Goal: Task Accomplishment & Management: Manage account settings

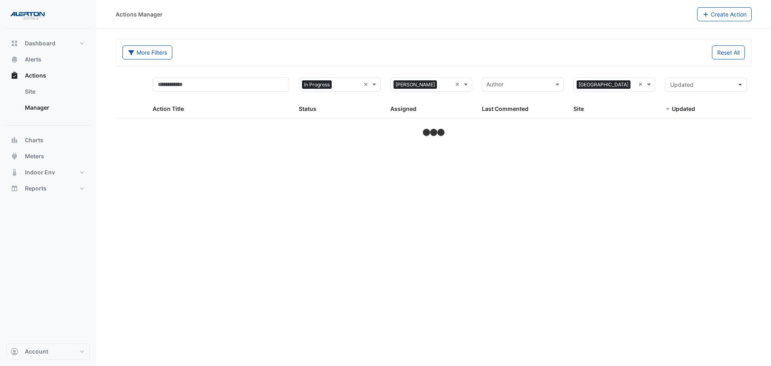
select select "***"
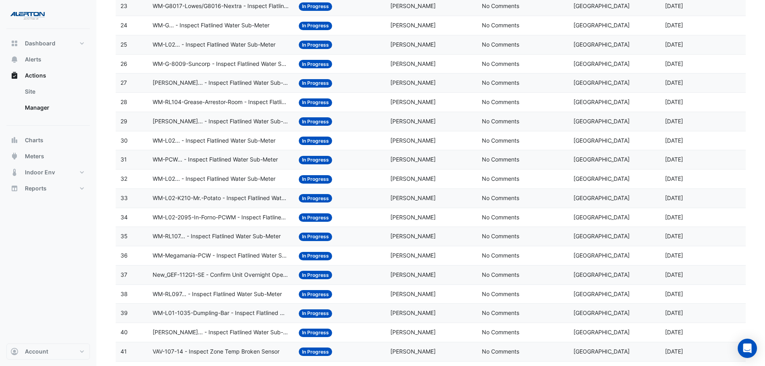
scroll to position [657, 0]
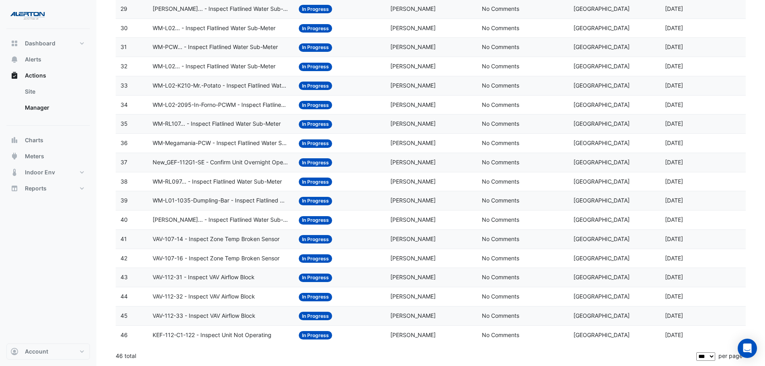
click at [195, 315] on span "VAV-112-33 - Inspect VAV Airflow Block" at bounding box center [204, 315] width 103 height 9
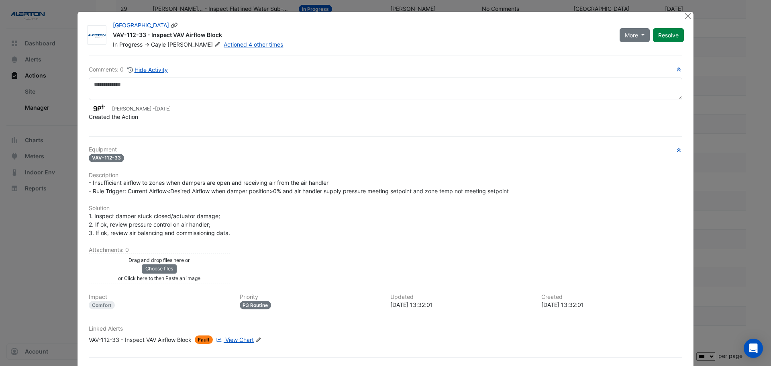
drag, startPoint x: 219, startPoint y: 33, endPoint x: 110, endPoint y: 36, distance: 108.9
click at [113, 36] on div "VAV-112-33 - Inspect VAV Airflow Block" at bounding box center [361, 36] width 497 height 10
copy div "VAV-112-33 - Inspect VAV Airflow Block"
click at [684, 12] on button "Close" at bounding box center [688, 16] width 8 height 8
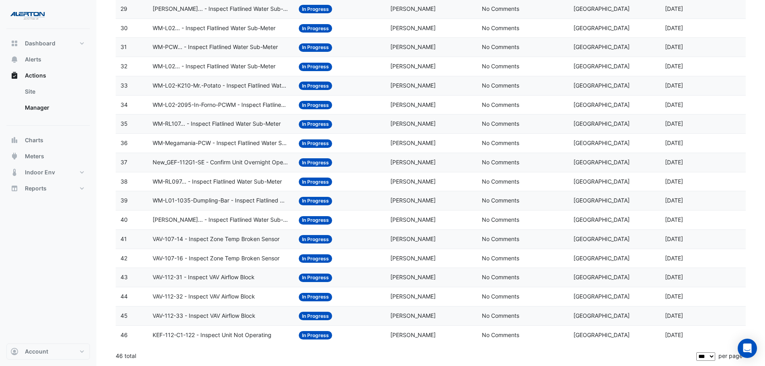
click at [190, 301] on datatable-body-cell "Action Title: VAV-112-32 - Inspect VAV Airflow Block" at bounding box center [221, 296] width 147 height 19
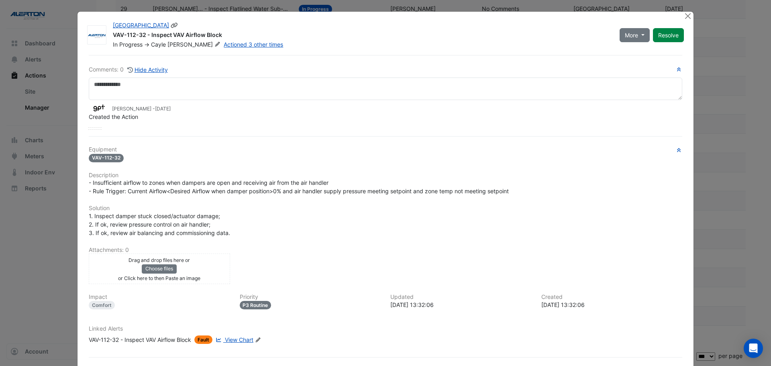
drag, startPoint x: 196, startPoint y: 33, endPoint x: 110, endPoint y: 36, distance: 86.8
click at [113, 36] on div "VAV-112-32 - Inspect VAV Airflow Block" at bounding box center [361, 36] width 497 height 10
copy div "VAV-112-32 - Inspect VAV Airflow Block"
click at [685, 13] on button "Close" at bounding box center [688, 16] width 8 height 8
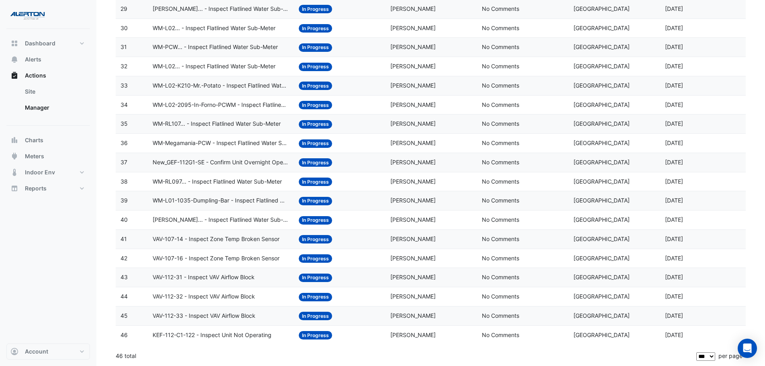
click at [206, 280] on span "VAV-112-31 - Inspect VAV Airflow Block" at bounding box center [204, 277] width 102 height 9
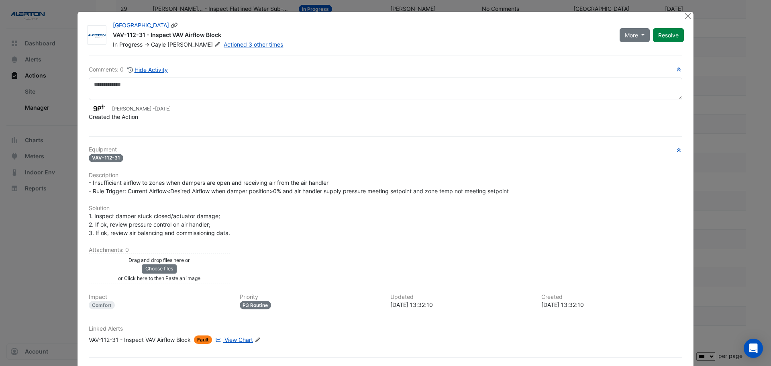
drag, startPoint x: 223, startPoint y: 32, endPoint x: 110, endPoint y: 35, distance: 112.9
click at [113, 35] on div "VAV-112-31 - Inspect VAV Airflow Block" at bounding box center [361, 36] width 497 height 10
copy div "VAV-112-31 - Inspect VAV Airflow Block"
drag, startPoint x: 569, startPoint y: 305, endPoint x: 544, endPoint y: 305, distance: 25.3
click at [544, 305] on div "[DATE] 13:32:10" at bounding box center [612, 304] width 141 height 8
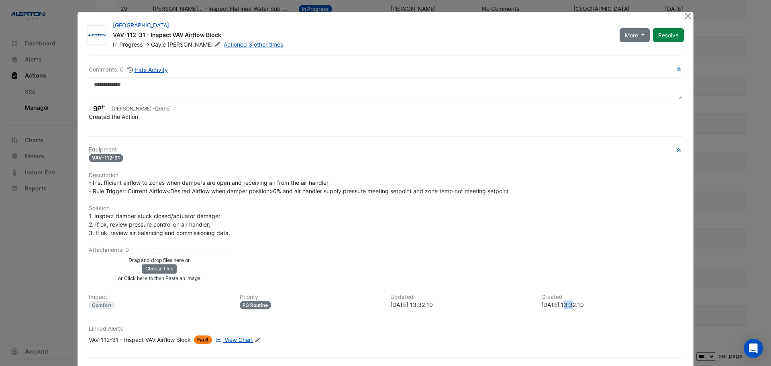
drag, startPoint x: 570, startPoint y: 304, endPoint x: 565, endPoint y: 305, distance: 4.9
click at [565, 305] on div "[DATE] 13:32:10" at bounding box center [612, 304] width 141 height 8
click at [572, 304] on div "[DATE] 13:32:10" at bounding box center [612, 304] width 141 height 8
drag, startPoint x: 570, startPoint y: 303, endPoint x: 539, endPoint y: 309, distance: 30.8
click at [539, 309] on div "Created [DATE] 13:32:10" at bounding box center [612, 302] width 151 height 16
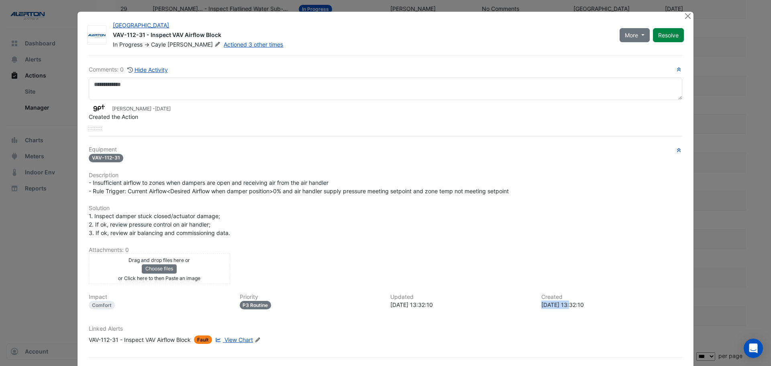
copy div "[DATE]"
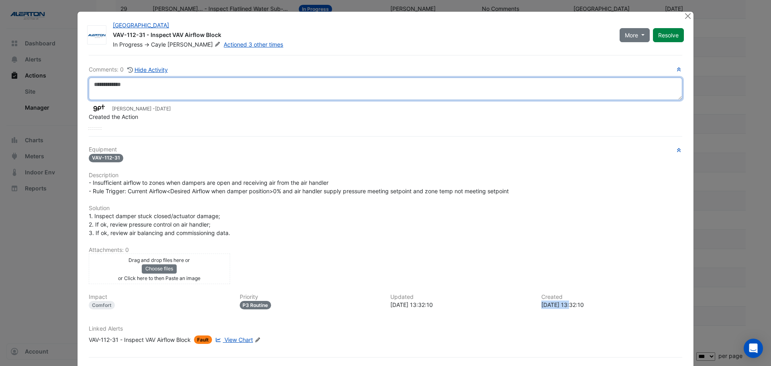
click at [116, 93] on textarea at bounding box center [386, 89] width 594 height 22
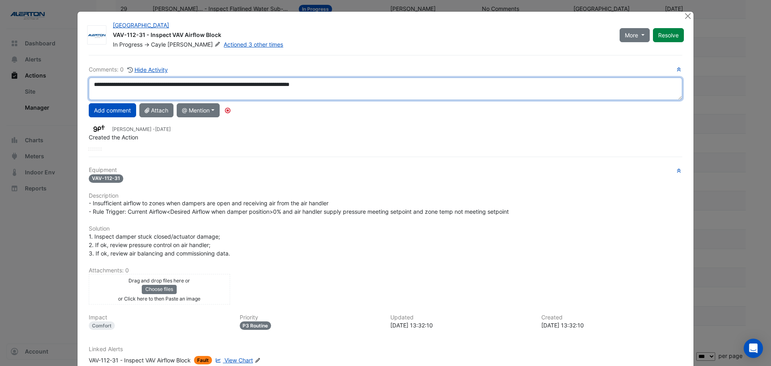
drag, startPoint x: 366, startPoint y: 85, endPoint x: 52, endPoint y: 89, distance: 314.6
click at [55, 90] on ngb-modal-window "[GEOGRAPHIC_DATA] VAV-112-31 - Inspect VAV Airflow Block In Progress -> [PERSON…" at bounding box center [385, 183] width 771 height 366
type textarea "**********"
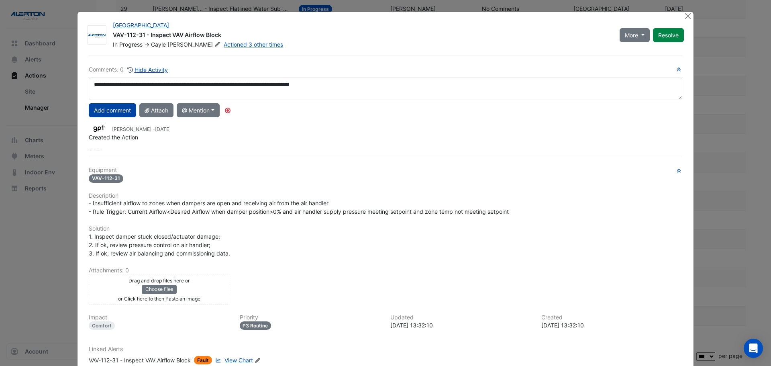
click at [116, 113] on button "Add comment" at bounding box center [112, 110] width 47 height 14
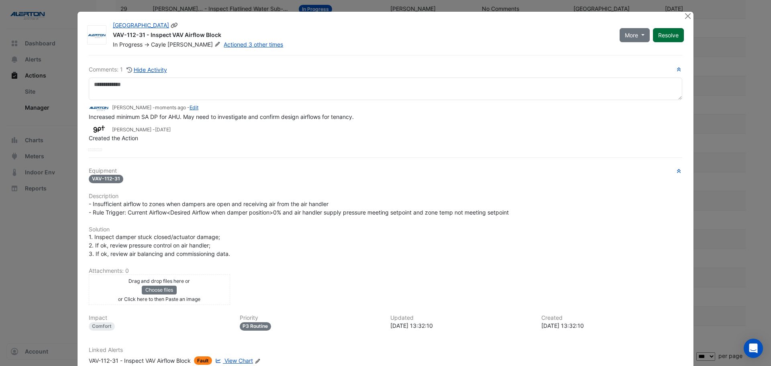
click at [671, 39] on button "Resolve" at bounding box center [668, 35] width 31 height 14
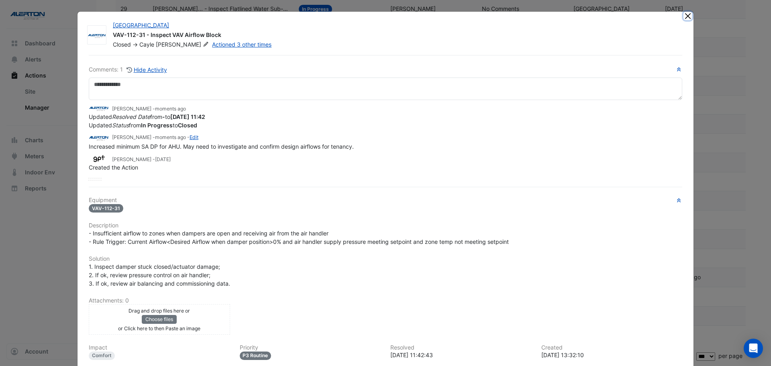
click at [685, 15] on button "Close" at bounding box center [688, 16] width 8 height 8
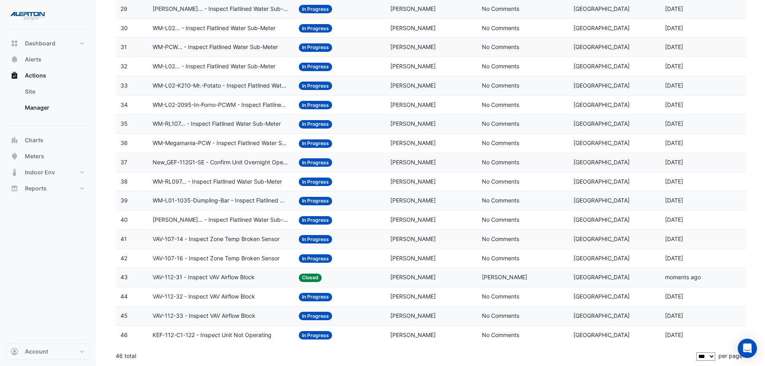
click at [222, 298] on span "VAV-112-32 - Inspect VAV Airflow Block" at bounding box center [204, 296] width 102 height 9
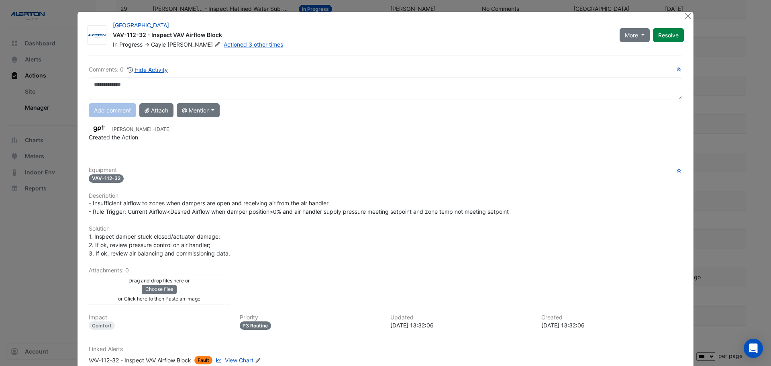
click at [145, 86] on textarea at bounding box center [386, 89] width 594 height 22
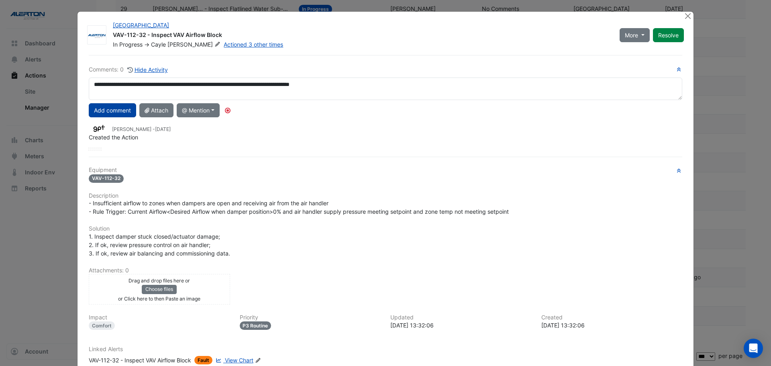
type textarea "**********"
click at [116, 109] on button "Add comment" at bounding box center [112, 110] width 47 height 14
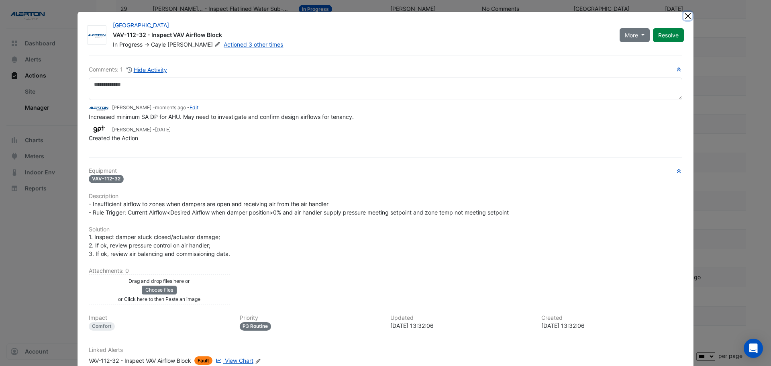
click at [685, 16] on button "Close" at bounding box center [688, 16] width 8 height 8
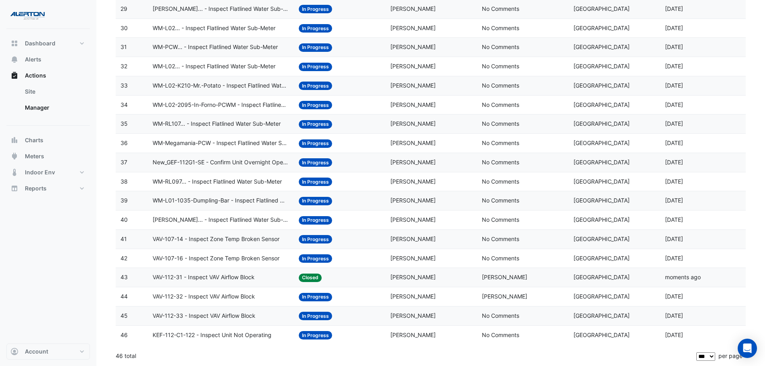
click at [217, 296] on span "VAV-112-32 - Inspect VAV Airflow Block" at bounding box center [204, 296] width 102 height 9
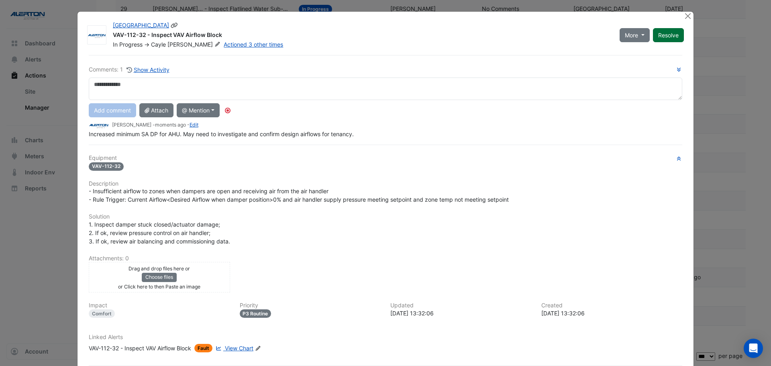
click at [668, 37] on button "Resolve" at bounding box center [668, 35] width 31 height 14
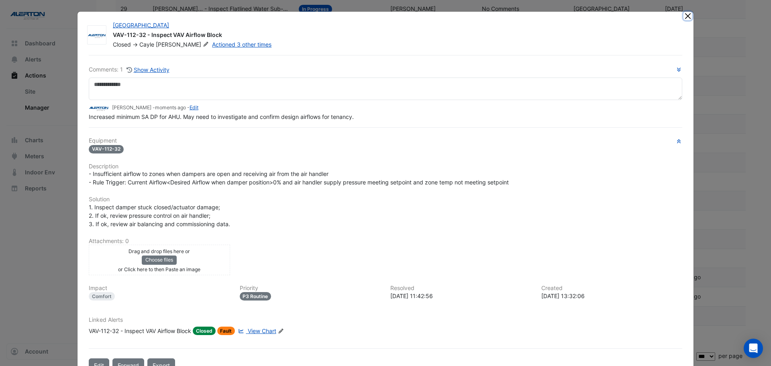
drag, startPoint x: 685, startPoint y: 14, endPoint x: 676, endPoint y: 19, distance: 9.2
click at [685, 15] on button "Close" at bounding box center [688, 16] width 8 height 8
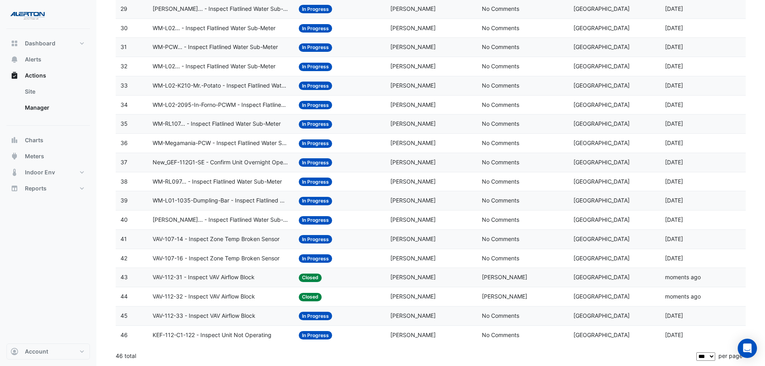
click at [205, 319] on span "VAV-112-33 - Inspect VAV Airflow Block" at bounding box center [204, 315] width 103 height 9
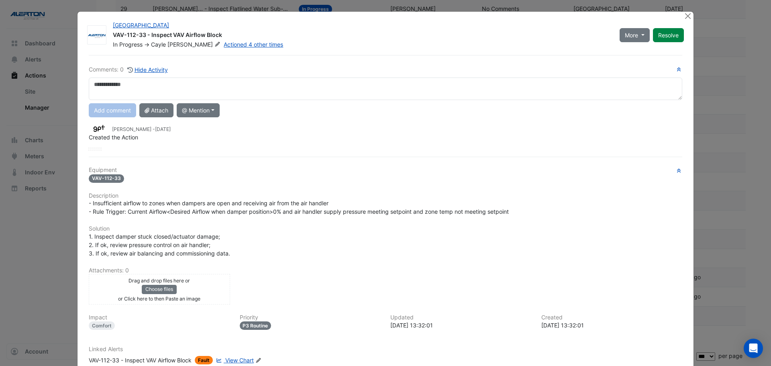
click at [172, 80] on textarea at bounding box center [386, 89] width 594 height 22
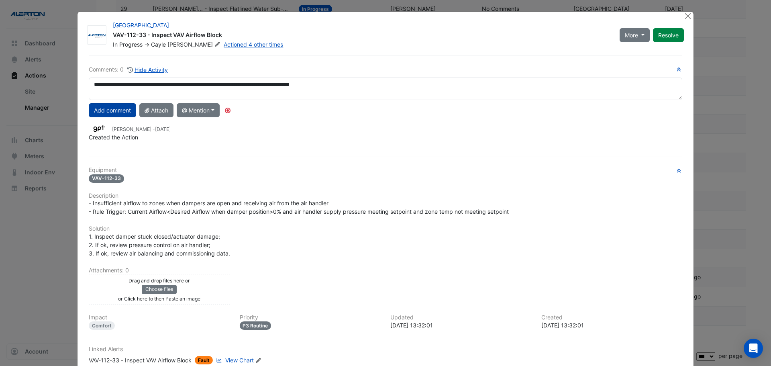
type textarea "**********"
click at [92, 109] on button "Add comment" at bounding box center [112, 110] width 47 height 14
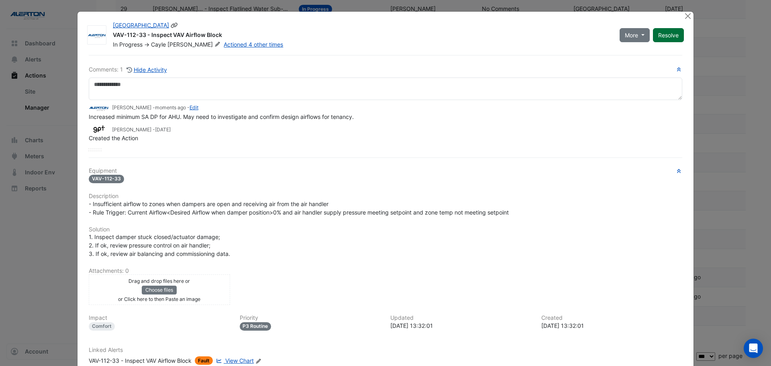
click at [667, 33] on button "Resolve" at bounding box center [668, 35] width 31 height 14
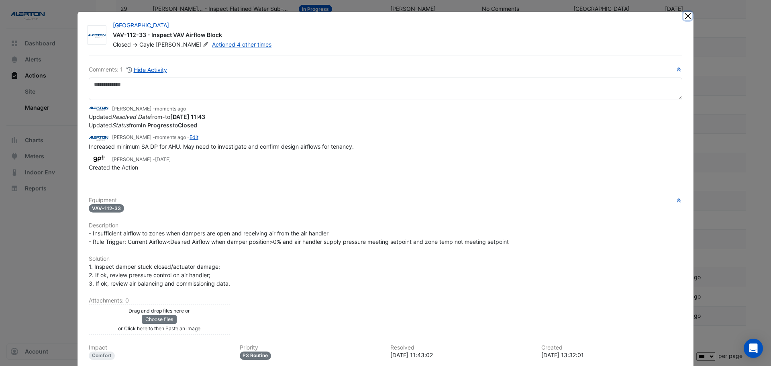
click at [684, 14] on button "Close" at bounding box center [688, 16] width 8 height 8
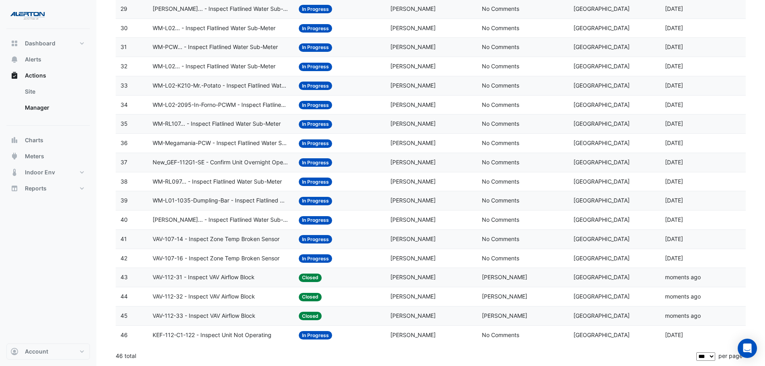
click at [215, 257] on span "VAV-107-16 - Inspect Zone Temp Broken Sensor" at bounding box center [216, 258] width 127 height 9
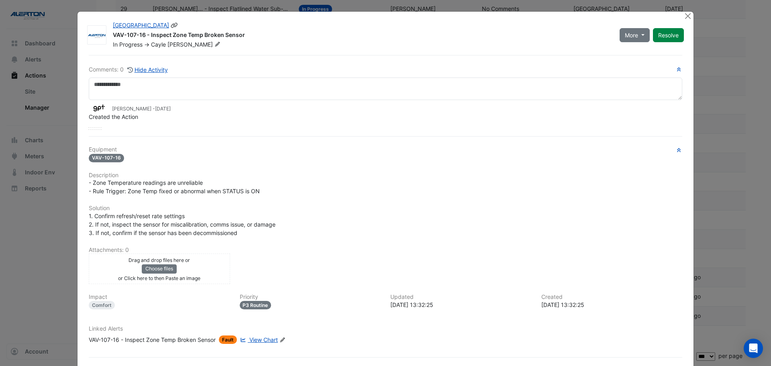
drag, startPoint x: 243, startPoint y: 34, endPoint x: 102, endPoint y: 33, distance: 141.4
click at [102, 33] on div "[GEOGRAPHIC_DATA] VAV-107-16 - Inspect Zone Temp Broken Sensor In Progress -> […" at bounding box center [385, 34] width 603 height 27
click at [220, 33] on div "VAV-107-16 - Inspect Zone Temp Broken Sensor" at bounding box center [361, 36] width 497 height 10
drag, startPoint x: 242, startPoint y: 37, endPoint x: 110, endPoint y: 35, distance: 132.2
click at [113, 35] on div "VAV-107-16 - Inspect Zone Temp Broken Sensor" at bounding box center [361, 36] width 497 height 10
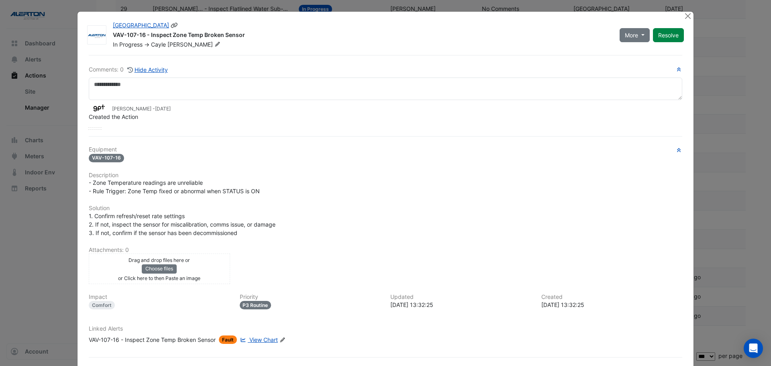
copy div "VAV-107-16 - Inspect Zone Temp Broken Sensor"
click at [684, 16] on button "Close" at bounding box center [688, 16] width 8 height 8
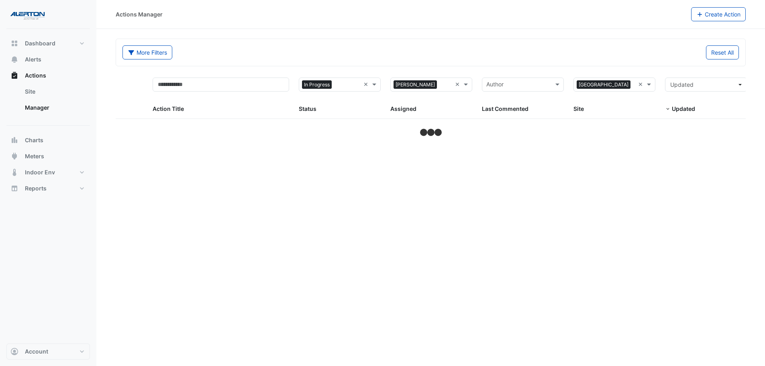
select select "***"
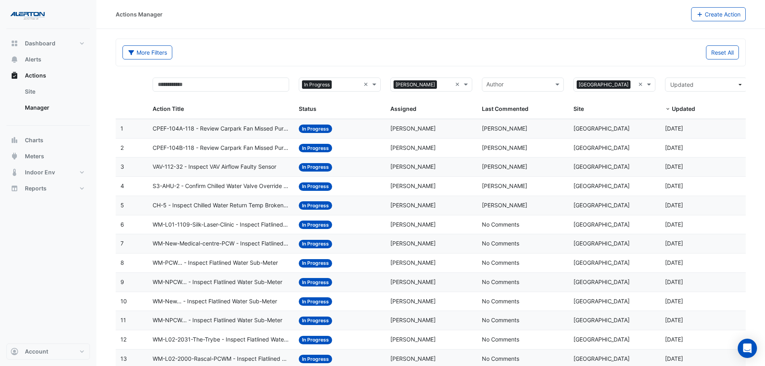
click at [237, 172] on datatable-body-cell "Action Title: VAV-112-32 - Inspect VAV Airflow Faulty Sensor" at bounding box center [221, 166] width 147 height 19
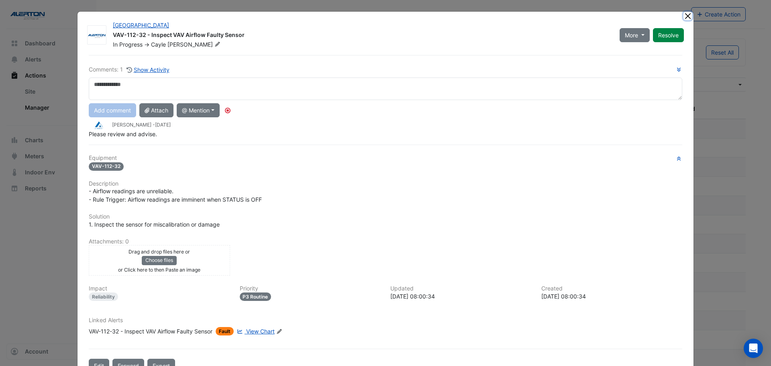
click at [685, 14] on button "Close" at bounding box center [688, 16] width 8 height 8
